Goal: Task Accomplishment & Management: Use online tool/utility

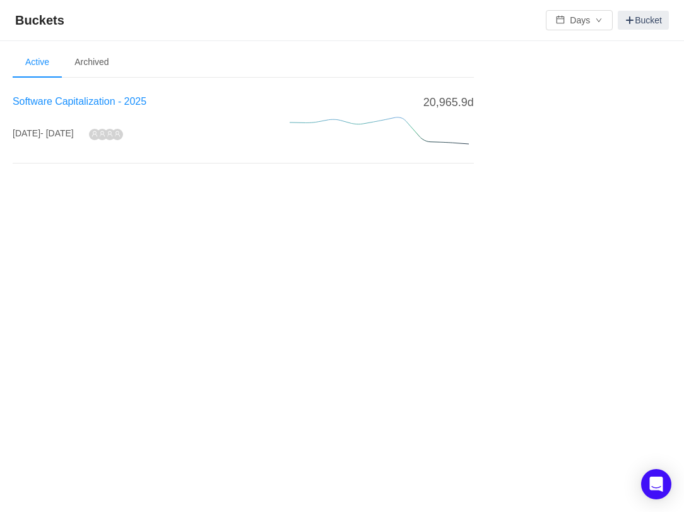
click at [108, 100] on span "Software Capitalization - 2025" at bounding box center [80, 101] width 134 height 11
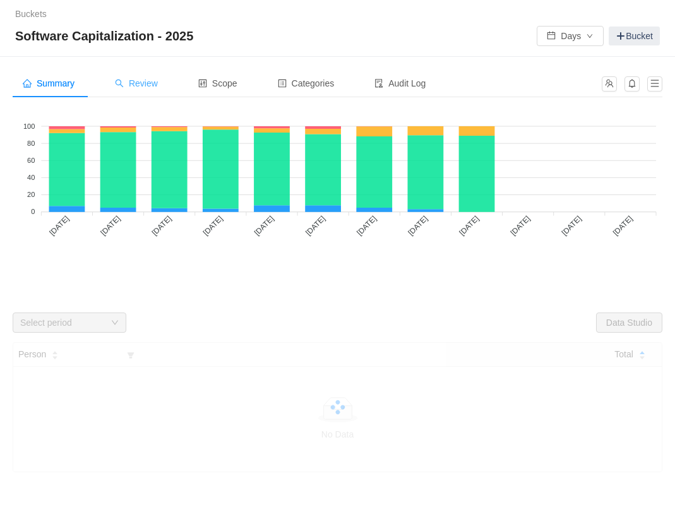
click at [141, 82] on span "Review" at bounding box center [136, 83] width 43 height 10
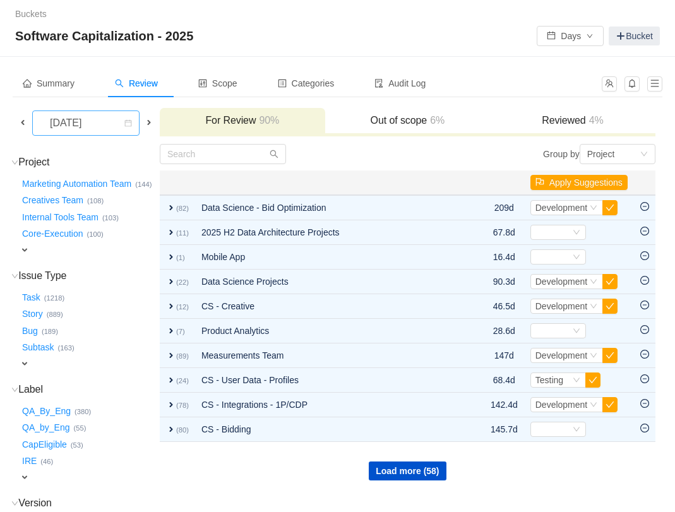
click at [94, 121] on div "[DATE]" at bounding box center [67, 123] width 54 height 24
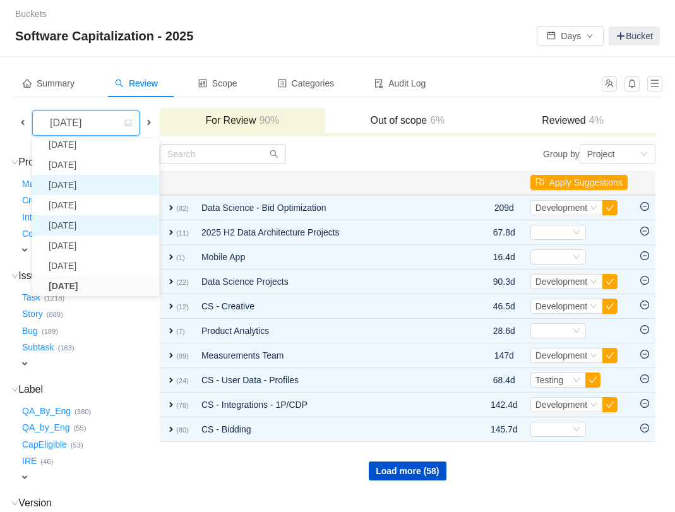
scroll to position [23, 0]
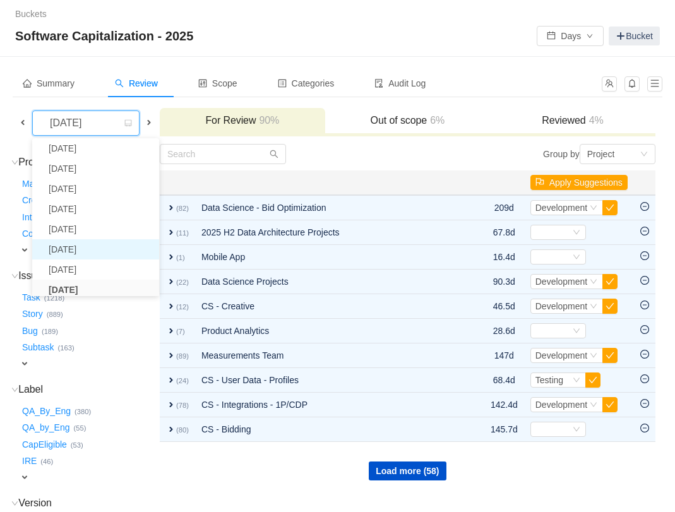
click at [98, 246] on li "[DATE]" at bounding box center [95, 249] width 127 height 20
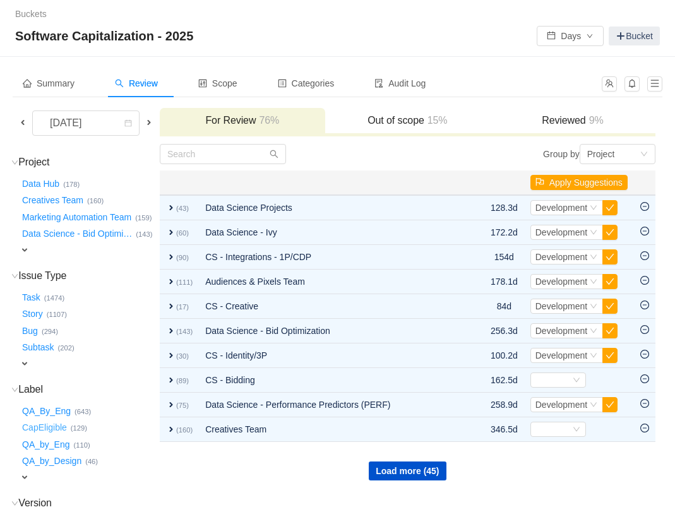
click at [60, 438] on button "CapEligible …" at bounding box center [45, 428] width 51 height 20
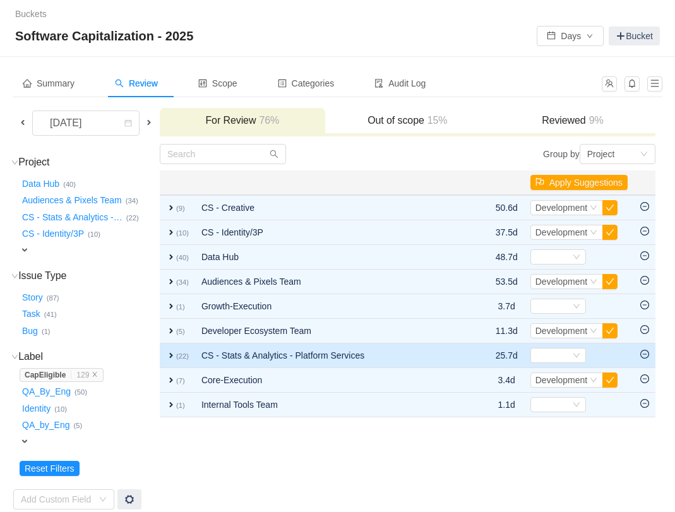
click at [257, 360] on td "CS - Stats & Analytics - Platform Services" at bounding box center [332, 355] width 275 height 25
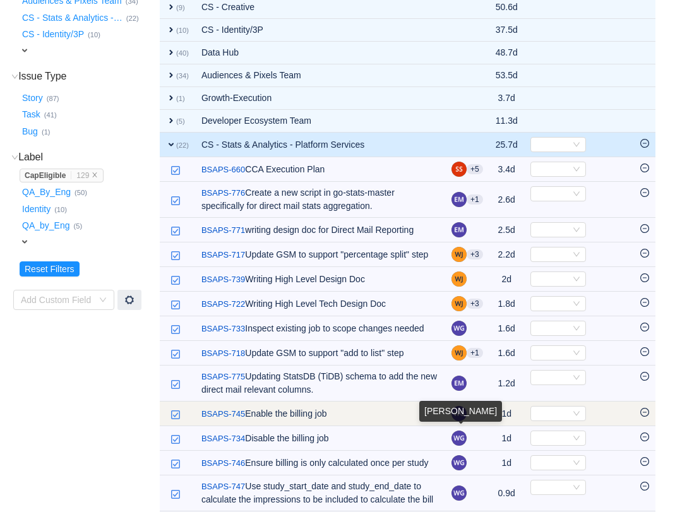
scroll to position [239, 0]
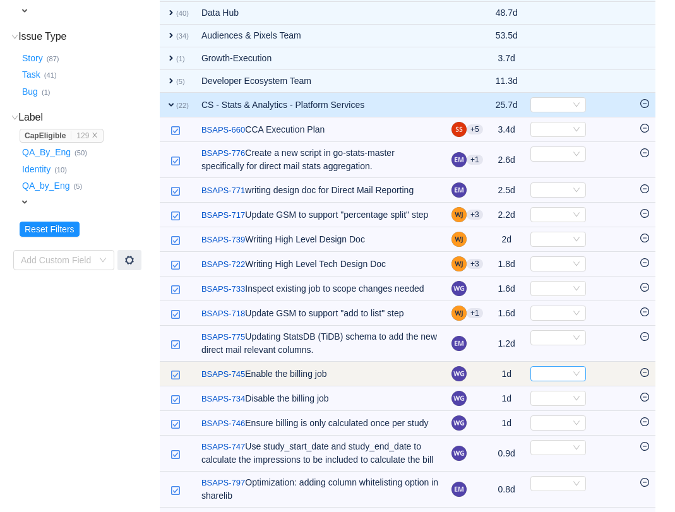
click at [561, 381] on div "Select" at bounding box center [552, 374] width 35 height 14
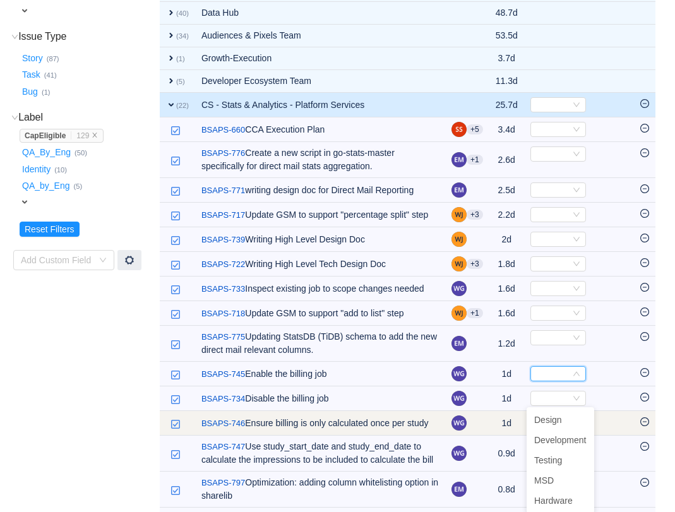
click at [328, 436] on td "/ BSAPS-746 Ensure billing is only calculated once per study" at bounding box center [320, 423] width 250 height 25
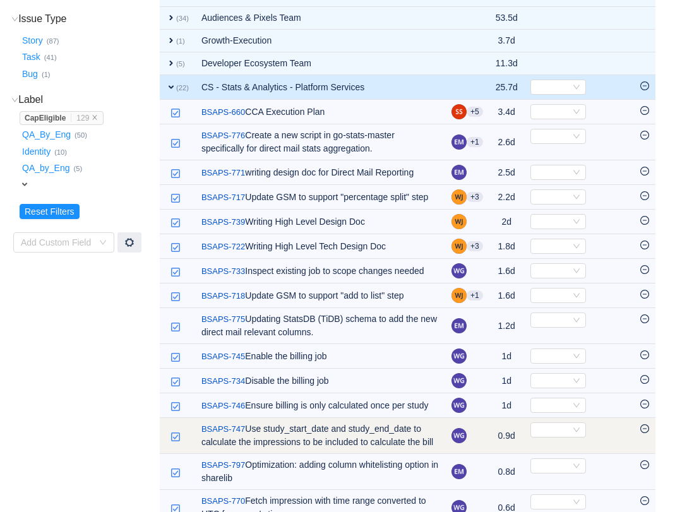
scroll to position [269, 0]
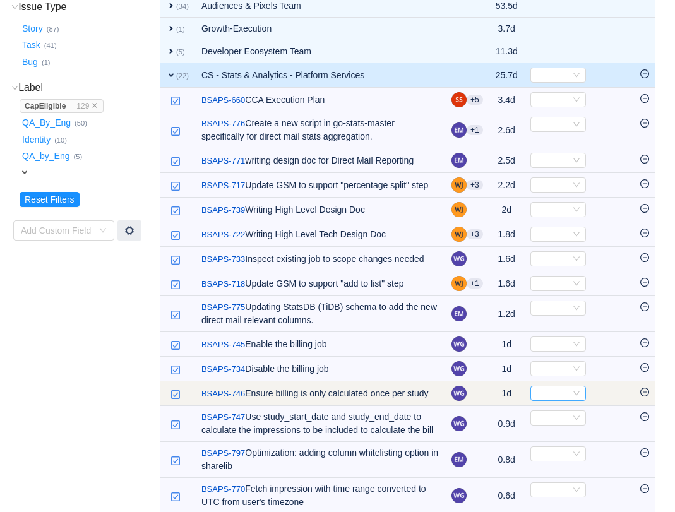
click at [563, 400] on div "Select" at bounding box center [552, 393] width 35 height 14
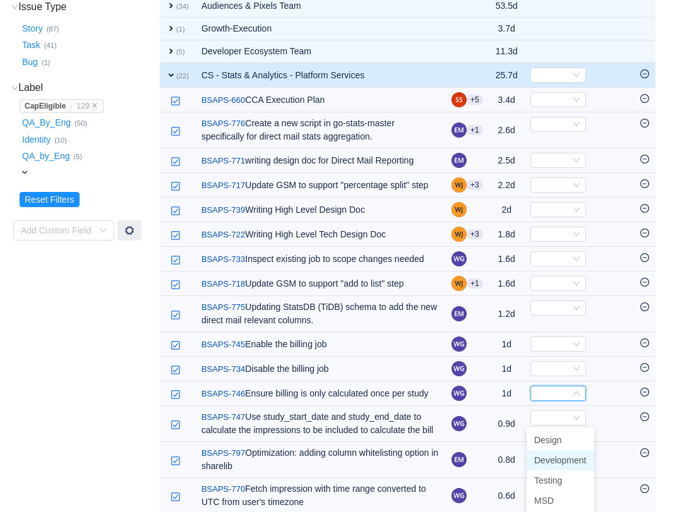
click at [545, 463] on span "Development" at bounding box center [560, 460] width 52 height 10
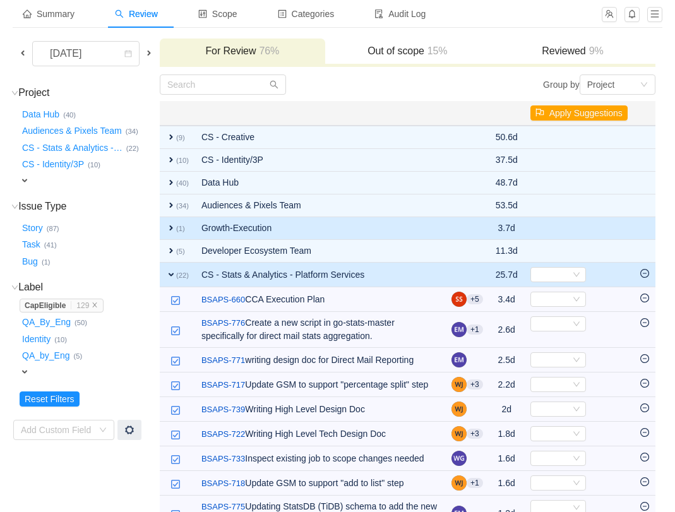
scroll to position [0, 0]
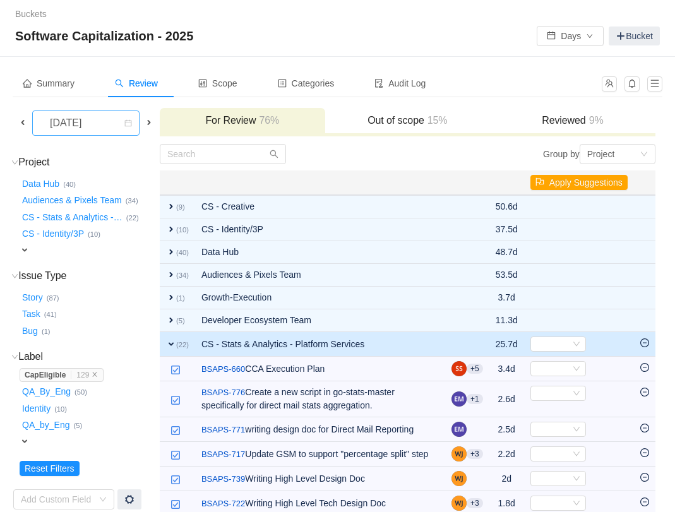
click at [126, 121] on icon "icon: calendar" at bounding box center [128, 123] width 8 height 8
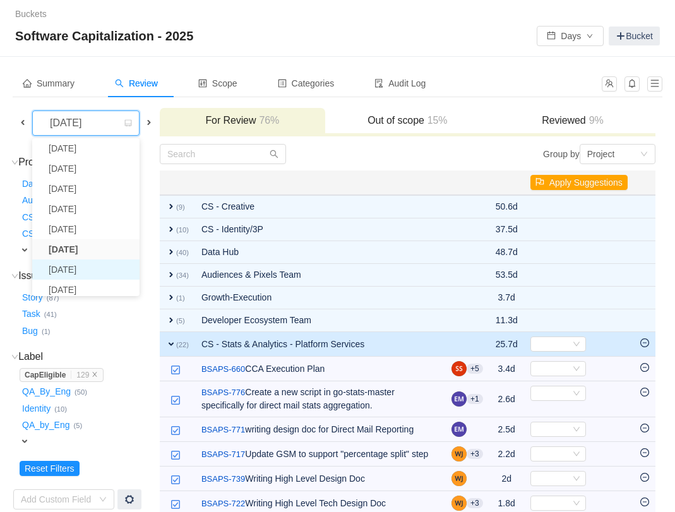
click at [96, 264] on li "[DATE]" at bounding box center [85, 269] width 107 height 20
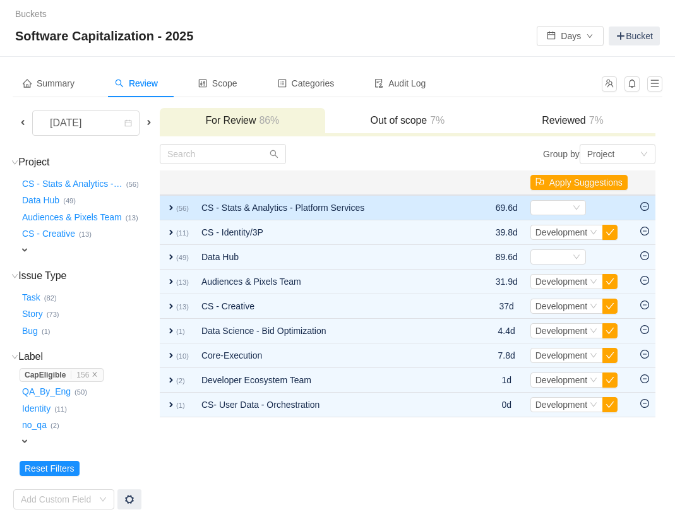
click at [245, 208] on td "CS - Stats & Analytics - Platform Services" at bounding box center [332, 207] width 275 height 25
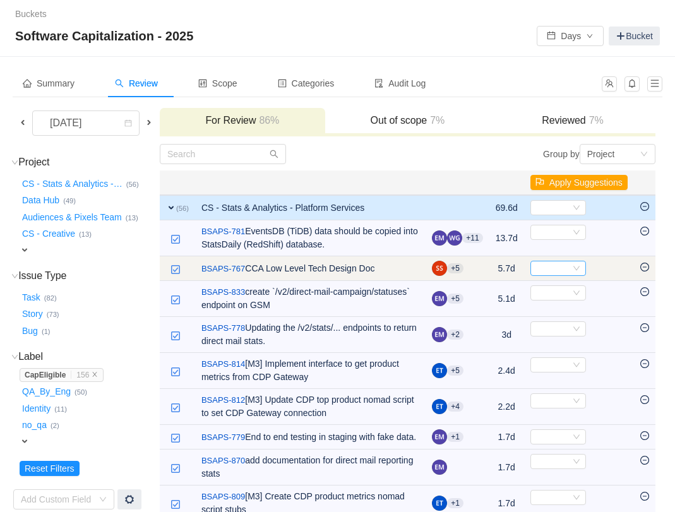
click at [573, 268] on icon "icon: down" at bounding box center [577, 269] width 8 height 8
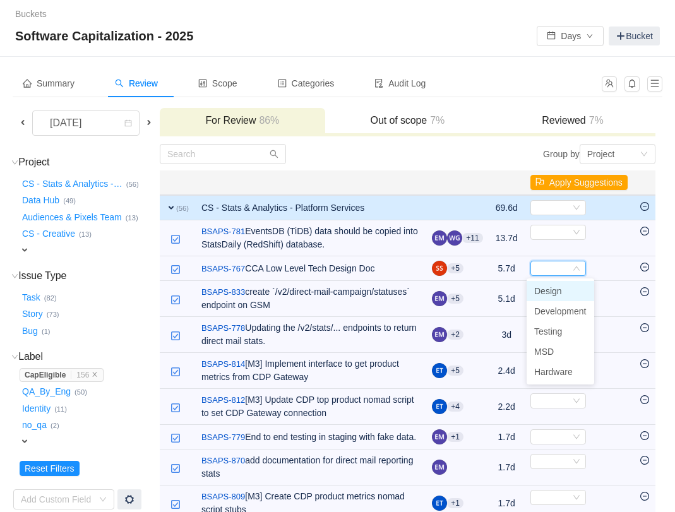
click at [566, 292] on li "Design" at bounding box center [560, 291] width 68 height 20
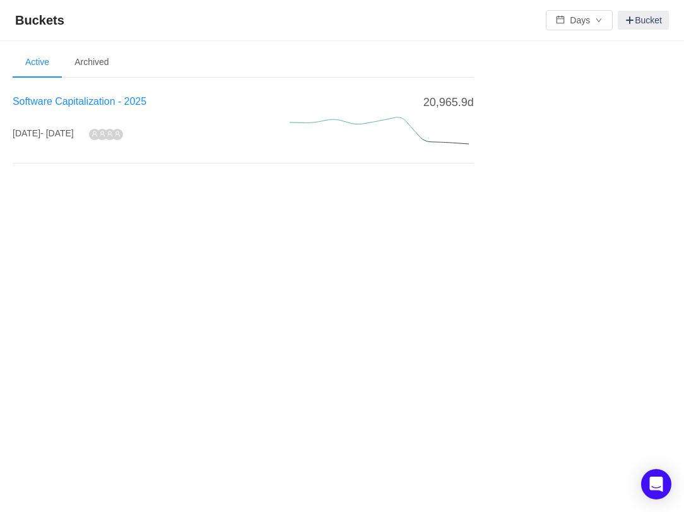
click at [89, 102] on span "Software Capitalization - 2025" at bounding box center [80, 101] width 134 height 11
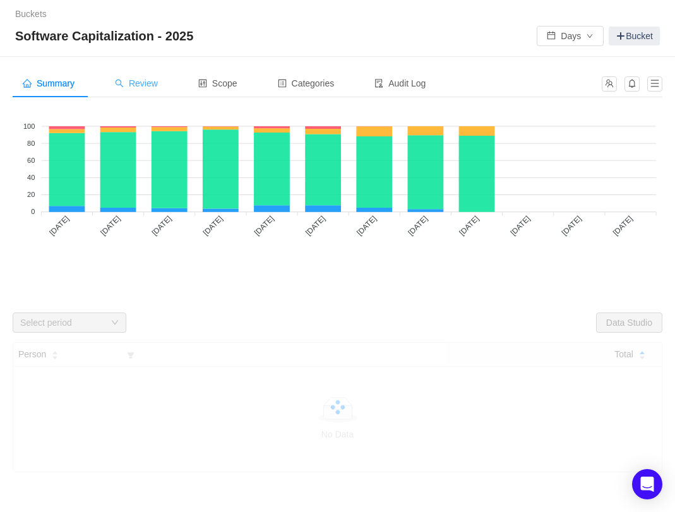
click at [128, 87] on span "Review" at bounding box center [136, 83] width 43 height 10
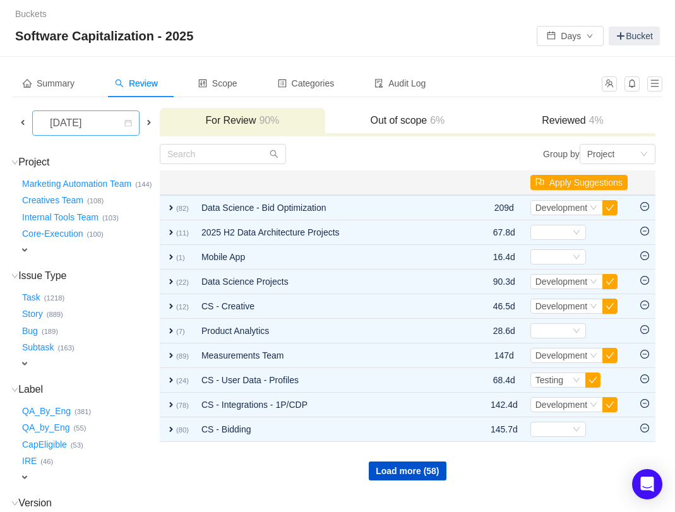
click at [74, 119] on div "[DATE]" at bounding box center [67, 123] width 54 height 24
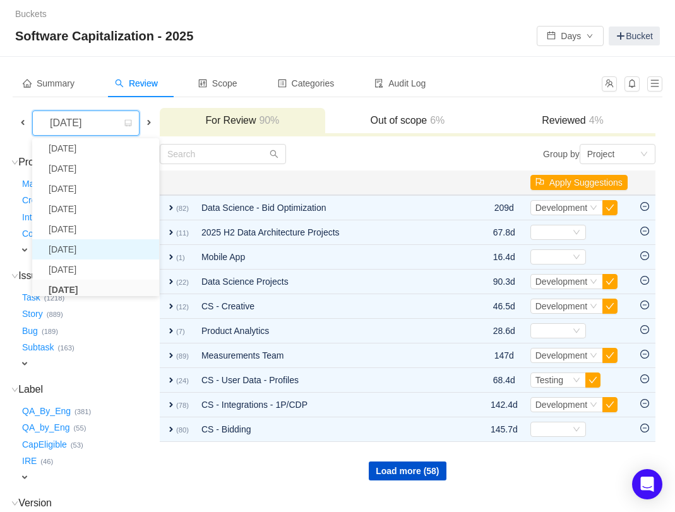
click at [83, 247] on li "[DATE]" at bounding box center [95, 249] width 127 height 20
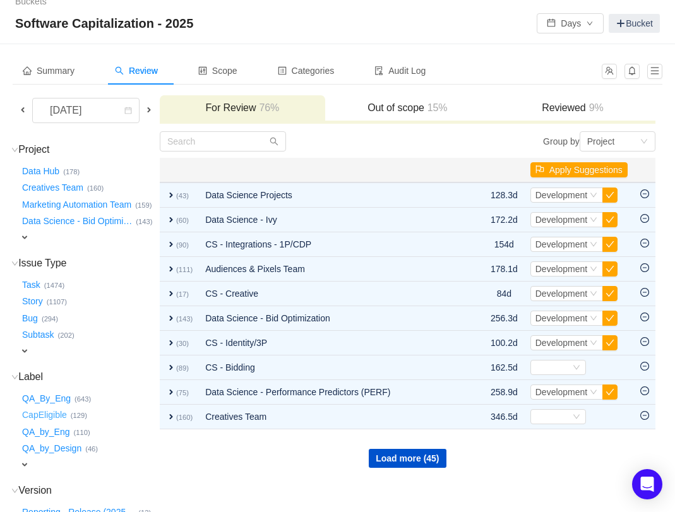
click at [50, 425] on button "CapEligible …" at bounding box center [45, 415] width 51 height 20
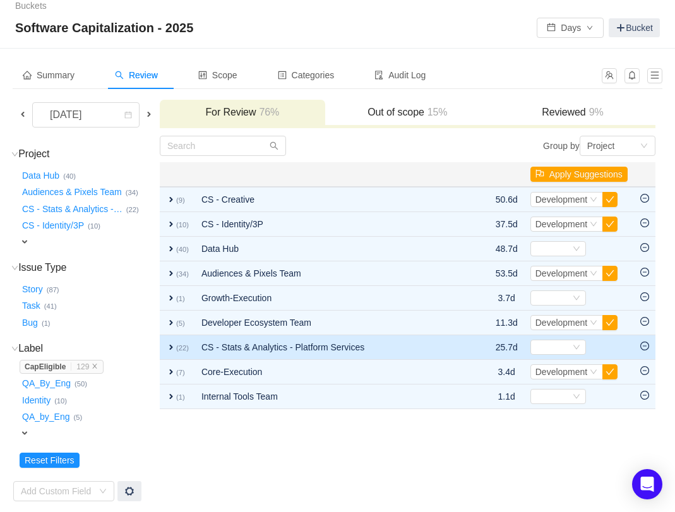
click at [308, 347] on td "CS - Stats & Analytics - Platform Services" at bounding box center [332, 347] width 275 height 25
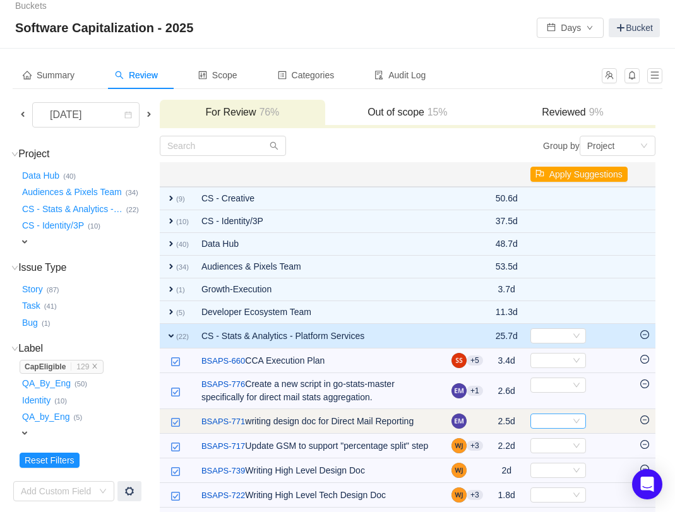
click at [557, 417] on div "Select" at bounding box center [552, 421] width 35 height 14
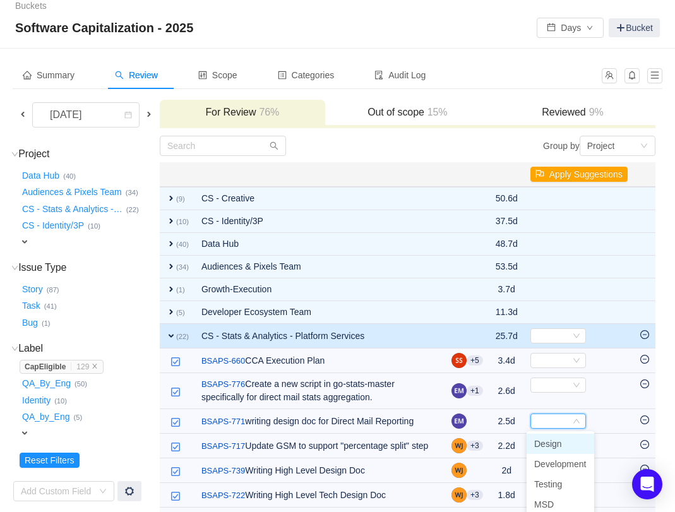
click at [552, 443] on span "Design" at bounding box center [548, 444] width 28 height 10
